Goal: Find specific page/section

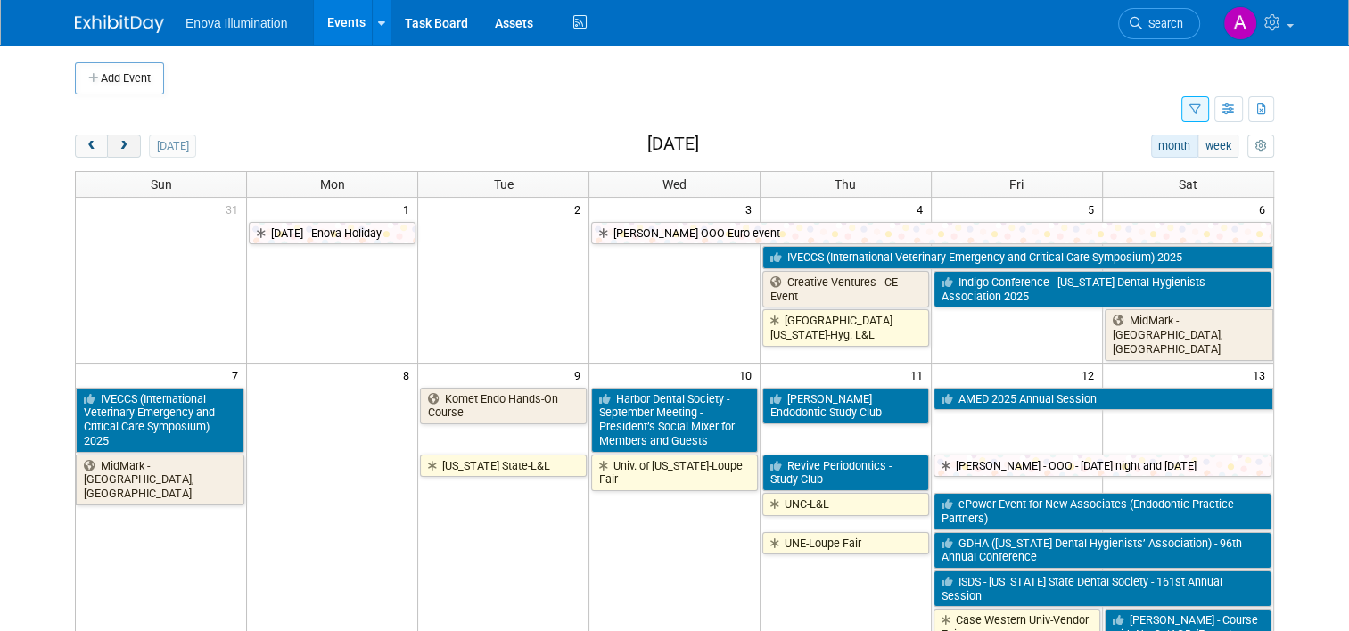
click at [117, 148] on span "next" at bounding box center [123, 147] width 13 height 12
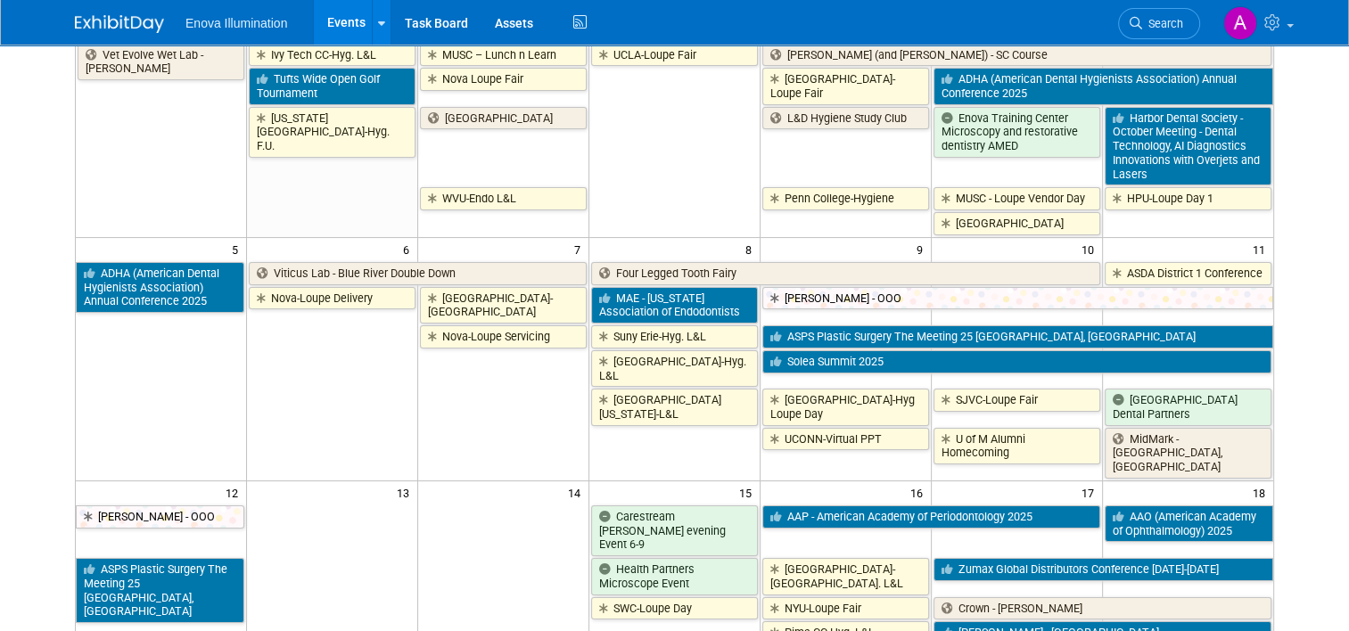
scroll to position [268, 0]
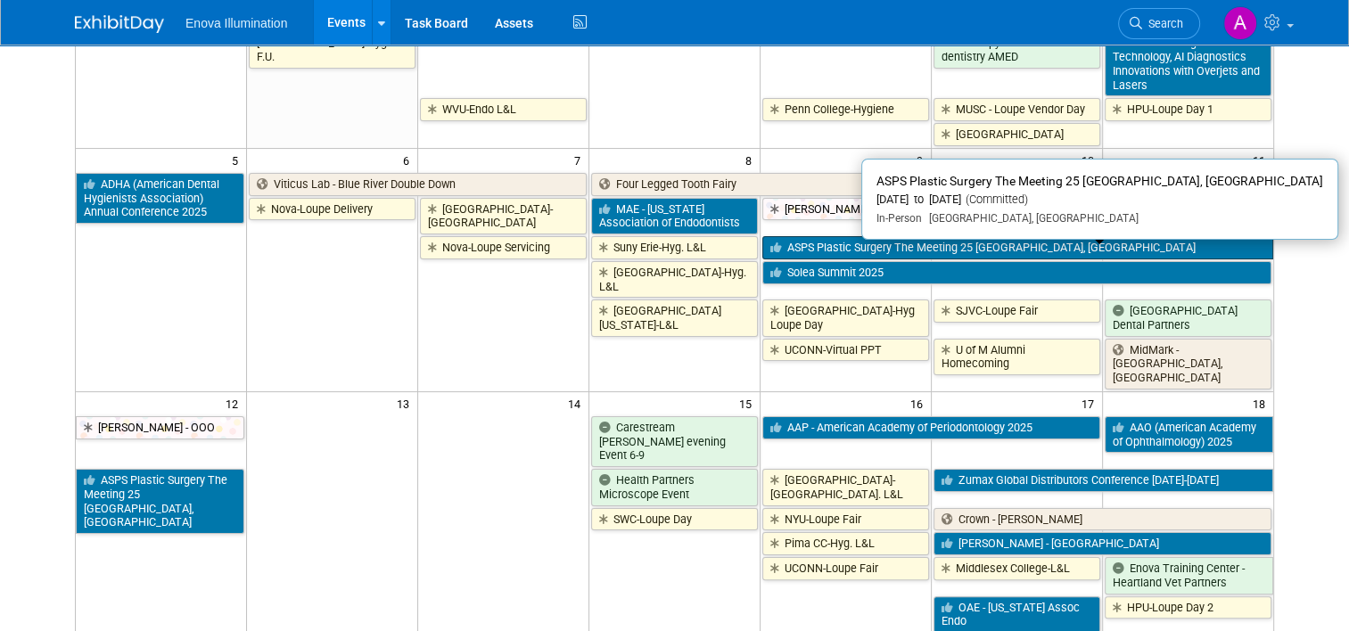
click at [827, 259] on link "ASPS Plastic Surgery The Meeting 25 [GEOGRAPHIC_DATA], [GEOGRAPHIC_DATA]" at bounding box center [1017, 247] width 511 height 23
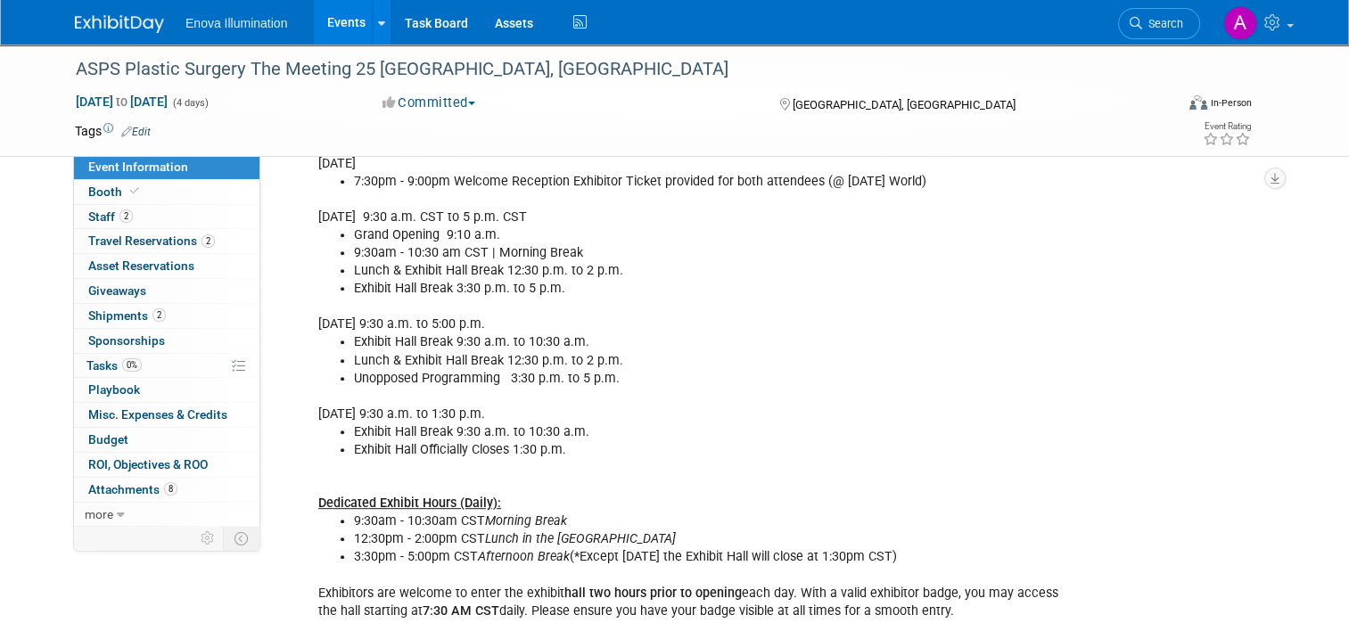
scroll to position [713, 0]
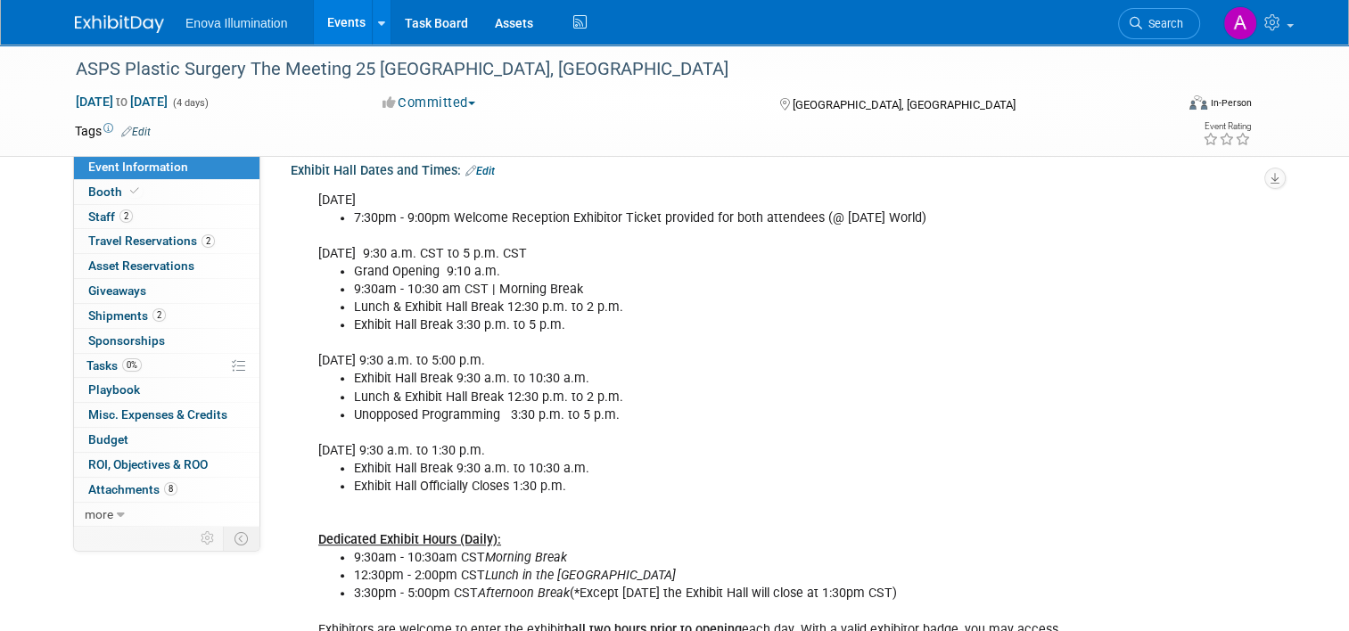
click at [128, 21] on img at bounding box center [119, 24] width 89 height 18
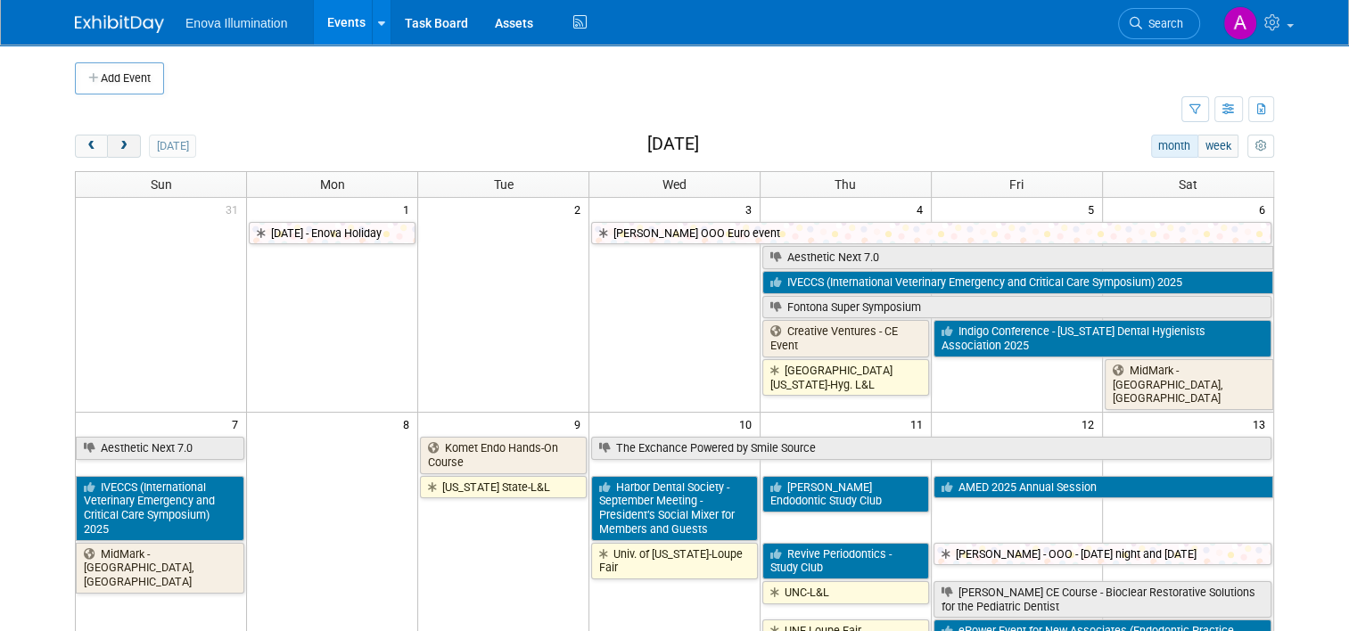
click at [123, 143] on button "next" at bounding box center [123, 146] width 33 height 23
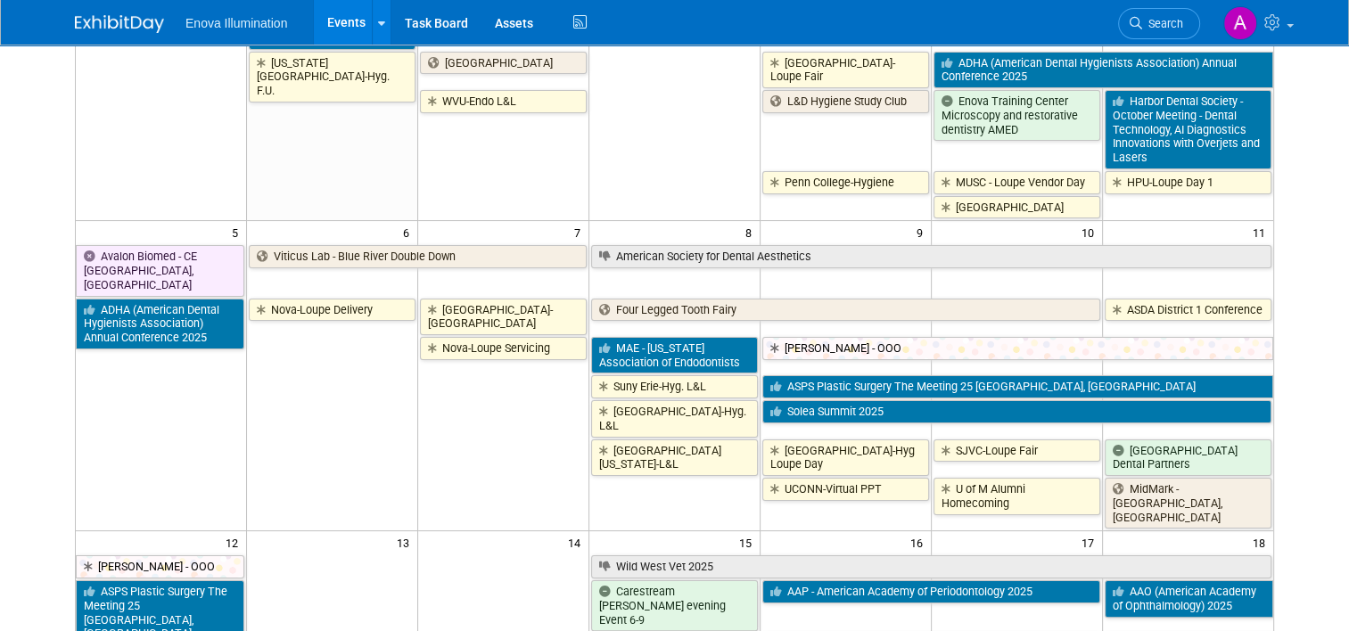
scroll to position [357, 0]
